Goal: Book appointment/travel/reservation

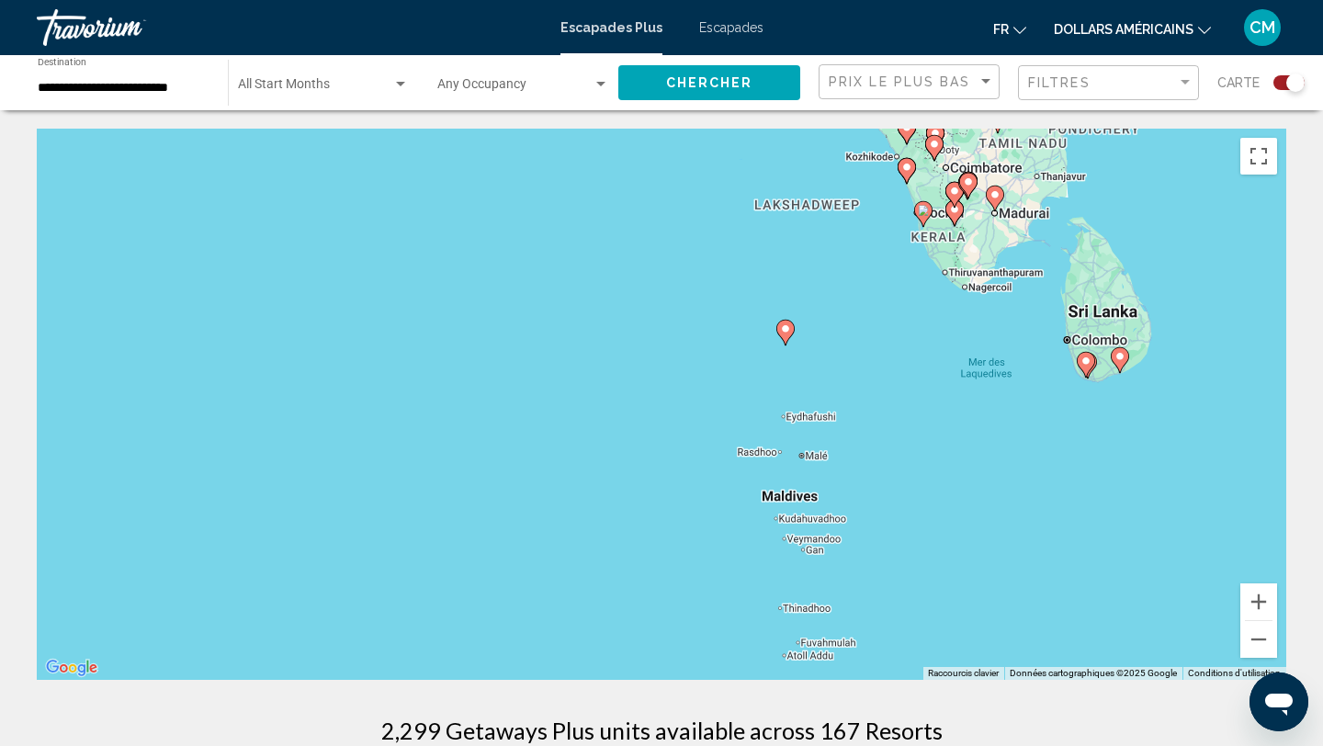
click at [341, 86] on span "Search widget" at bounding box center [315, 88] width 154 height 15
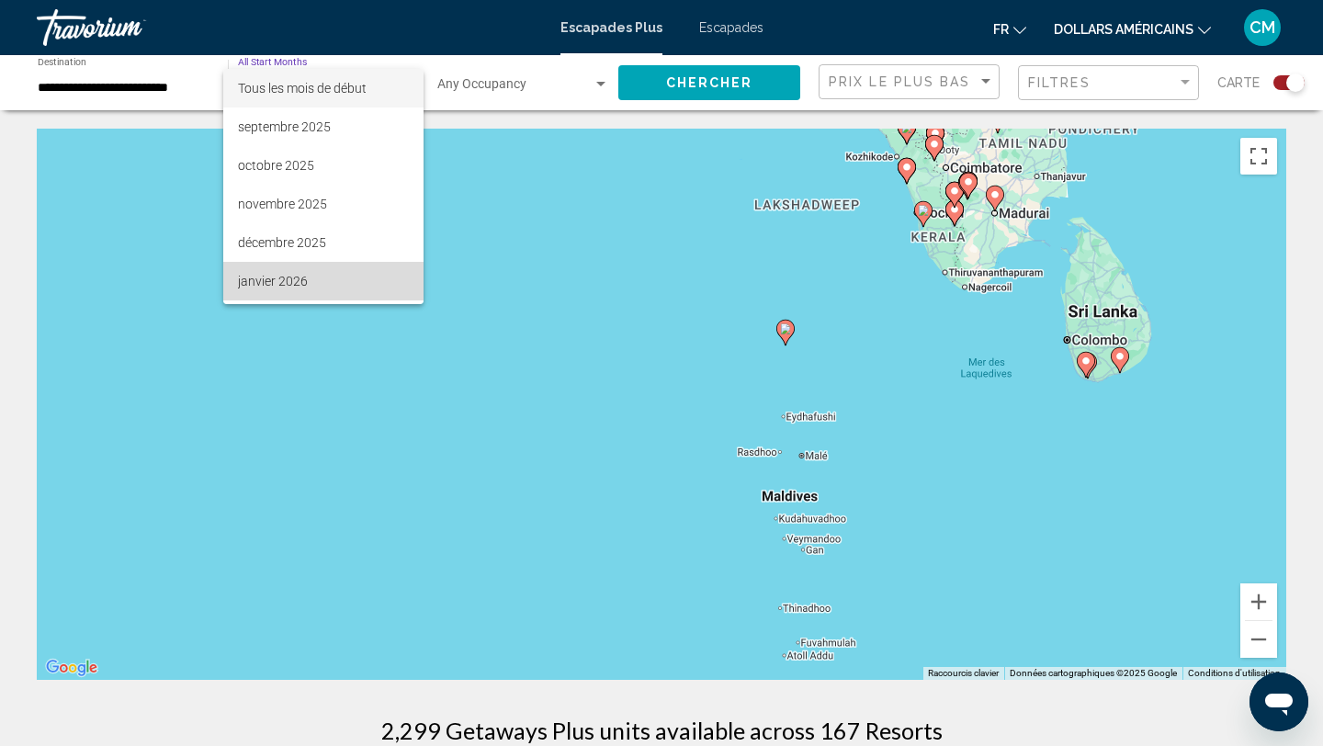
click at [322, 281] on span "janvier 2026" at bounding box center [323, 281] width 171 height 39
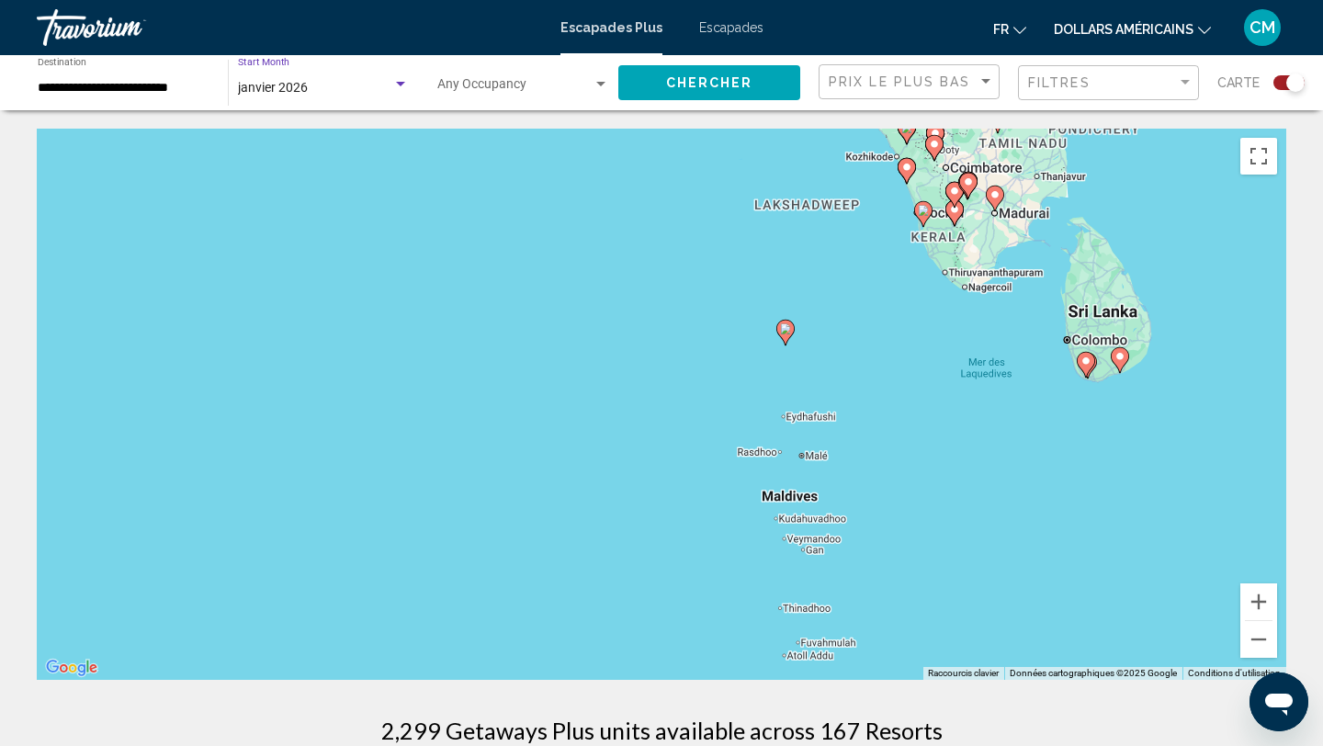
click at [703, 82] on span "Chercher" at bounding box center [709, 83] width 87 height 15
